Goal: Navigation & Orientation: Find specific page/section

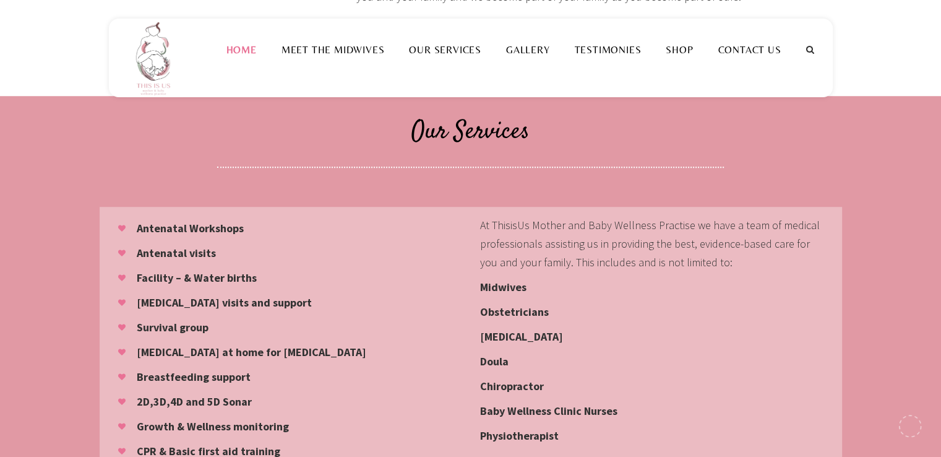
scroll to position [1052, 0]
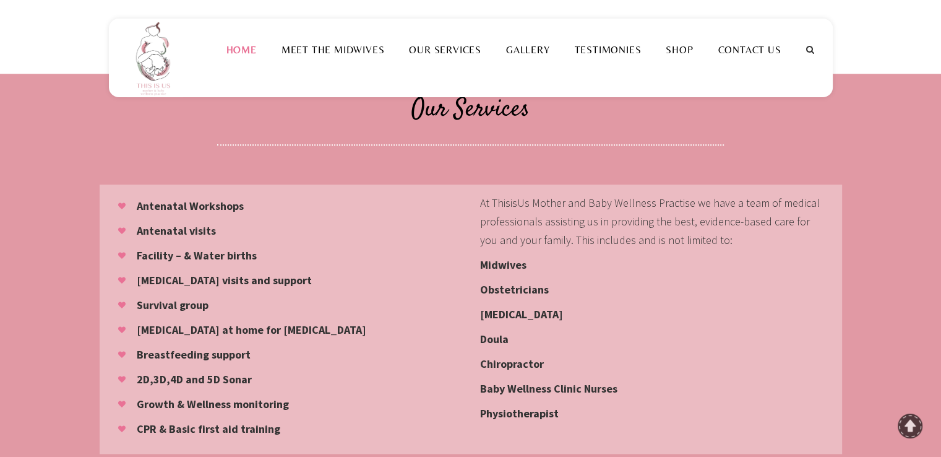
click at [166, 372] on strong "2D,3D,4D and 5D Sonar" at bounding box center [194, 379] width 115 height 14
click at [119, 367] on li "2D,3D,4D and 5D Sonar" at bounding box center [289, 379] width 343 height 25
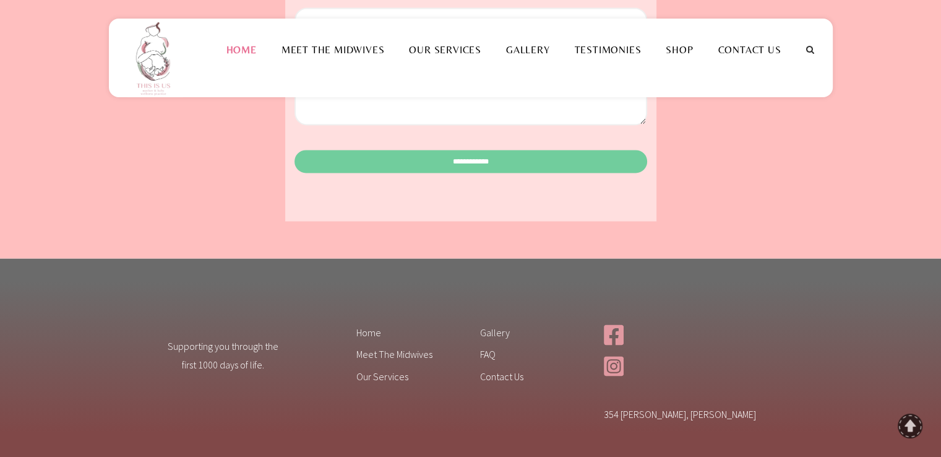
scroll to position [1980, 0]
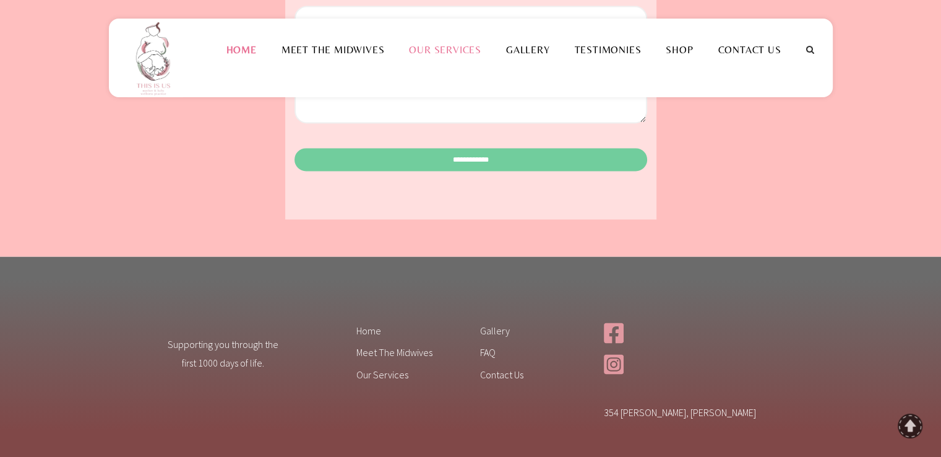
click at [455, 53] on link "Our Services" at bounding box center [445, 50] width 97 height 12
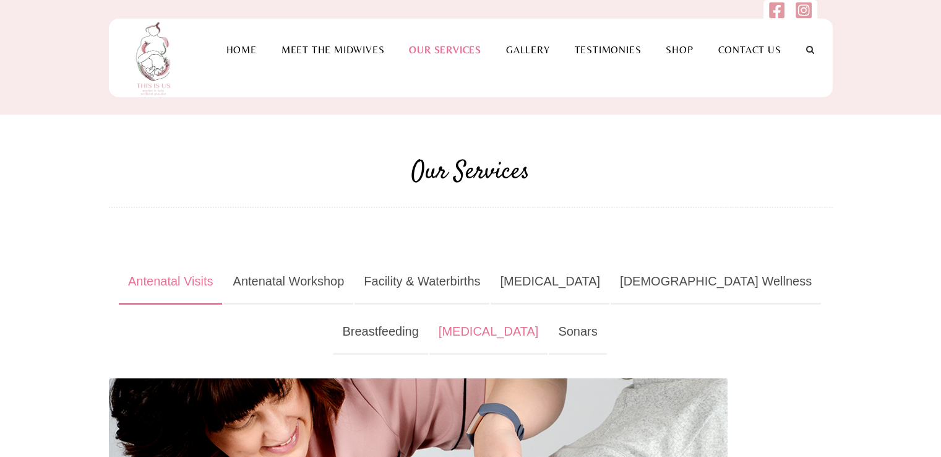
click at [429, 335] on link "Phototherapy" at bounding box center [488, 331] width 119 height 45
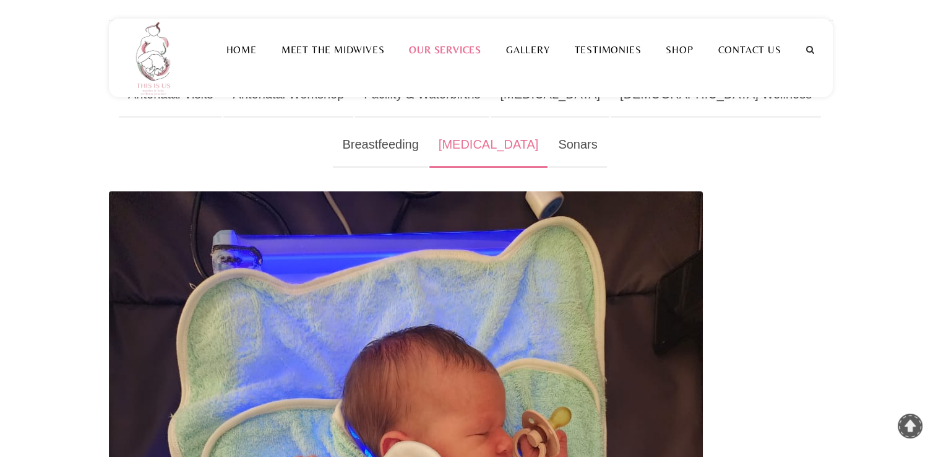
scroll to position [186, 0]
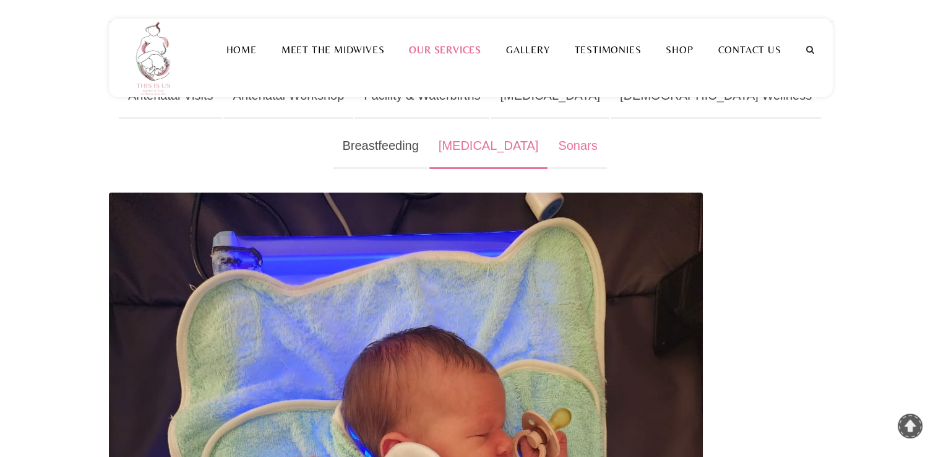
click at [549, 147] on link "Sonars" at bounding box center [578, 146] width 58 height 45
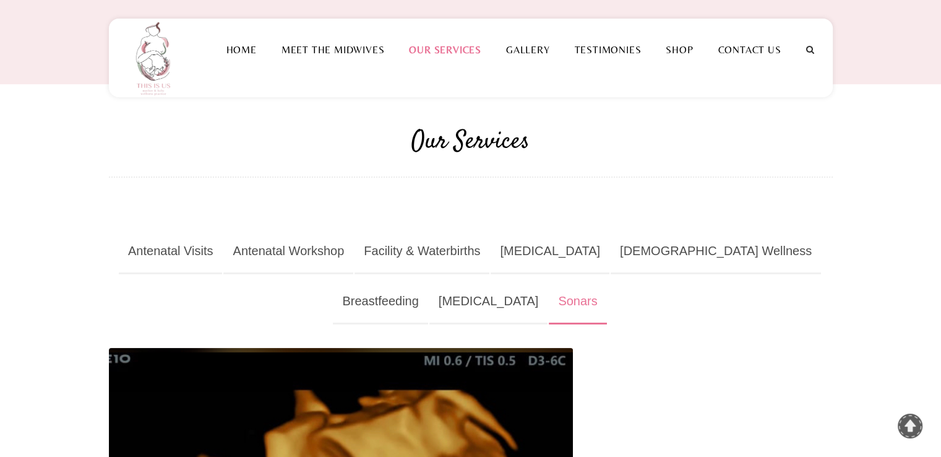
scroll to position [0, 0]
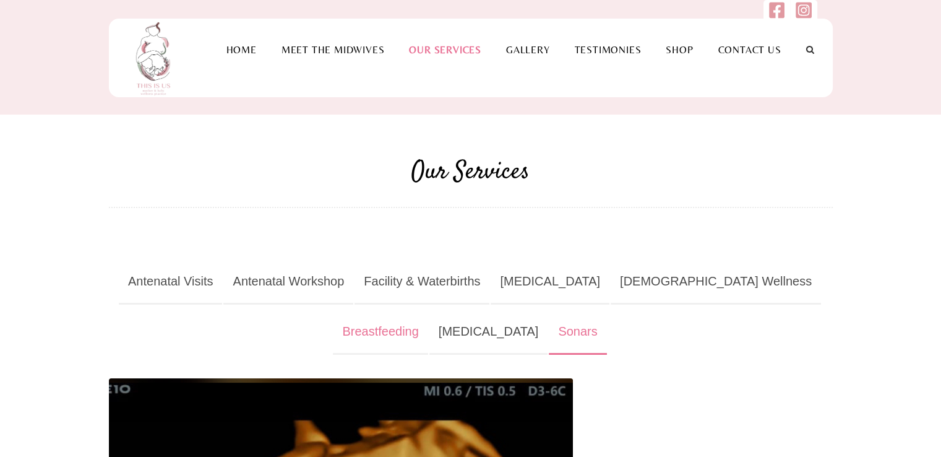
click at [427, 309] on link "Breastfeeding" at bounding box center [380, 331] width 95 height 45
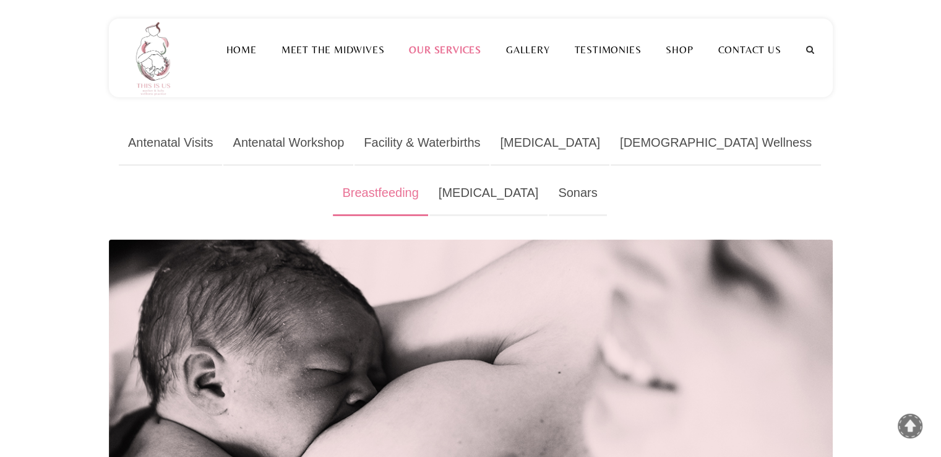
scroll to position [62, 0]
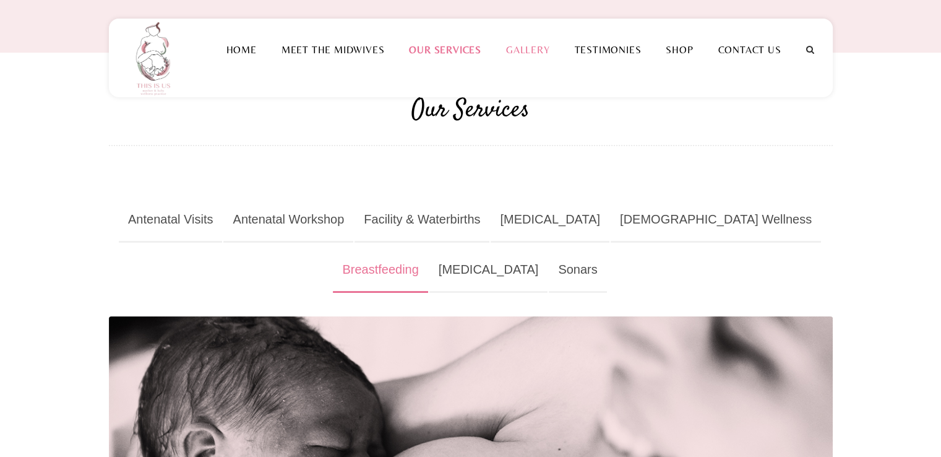
click at [535, 51] on link "Gallery" at bounding box center [528, 50] width 69 height 12
